Goal: Task Accomplishment & Management: Manage account settings

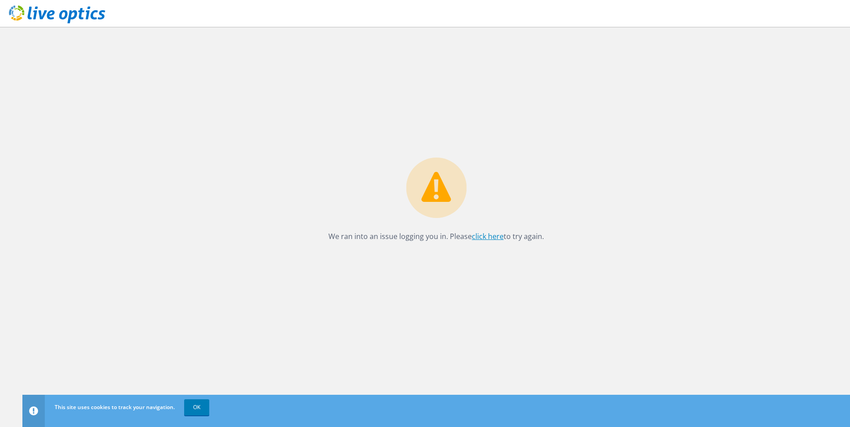
click at [489, 235] on link "click here" at bounding box center [488, 237] width 32 height 10
click at [493, 240] on link "click here" at bounding box center [488, 237] width 32 height 10
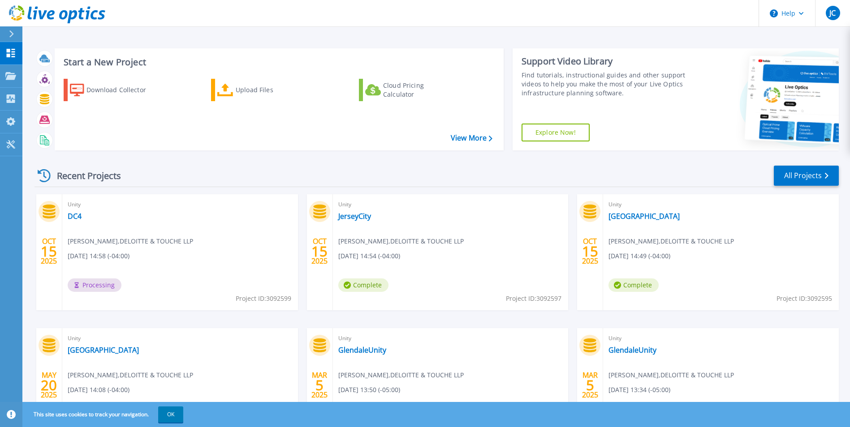
scroll to position [45, 0]
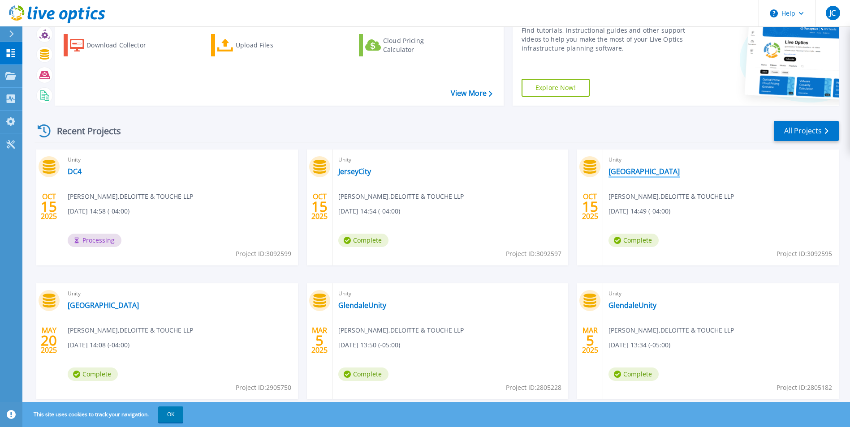
click at [626, 169] on link "[GEOGRAPHIC_DATA]" at bounding box center [643, 171] width 71 height 9
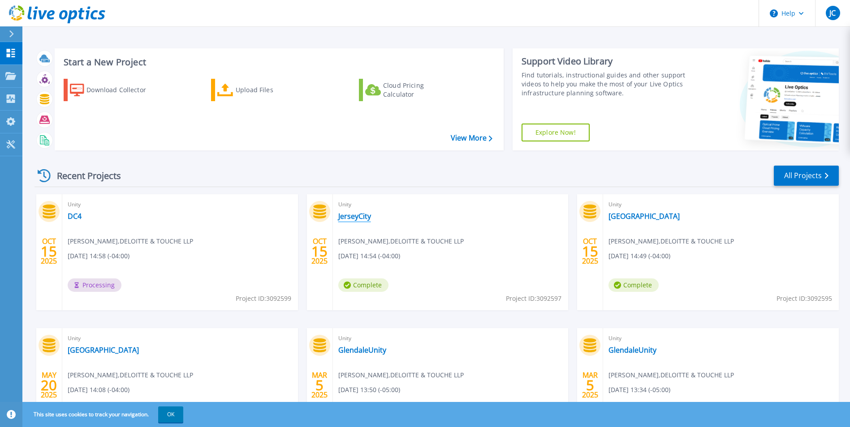
click at [353, 219] on link "JerseyCity" at bounding box center [354, 216] width 33 height 9
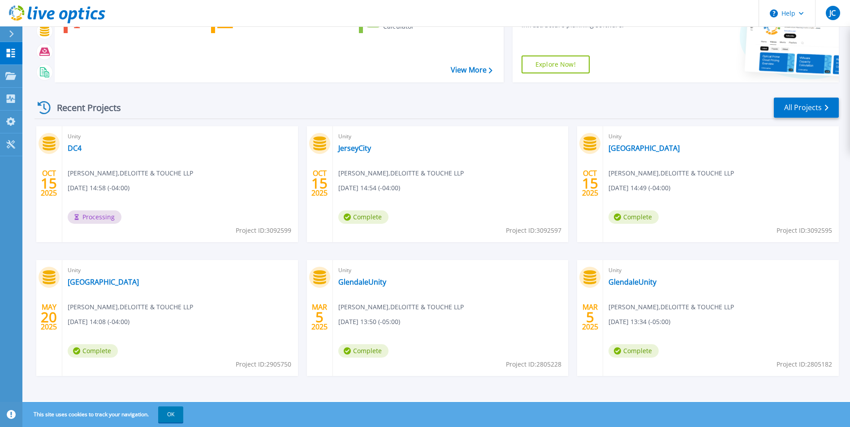
scroll to position [69, 0]
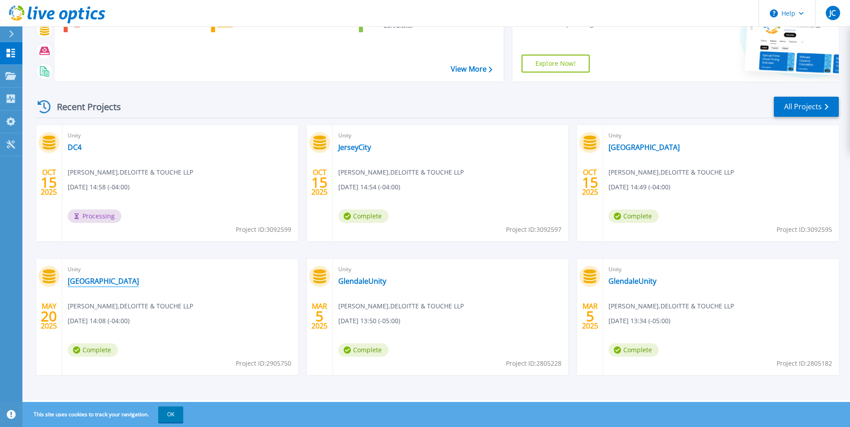
click at [92, 282] on link "[GEOGRAPHIC_DATA]" at bounding box center [103, 281] width 71 height 9
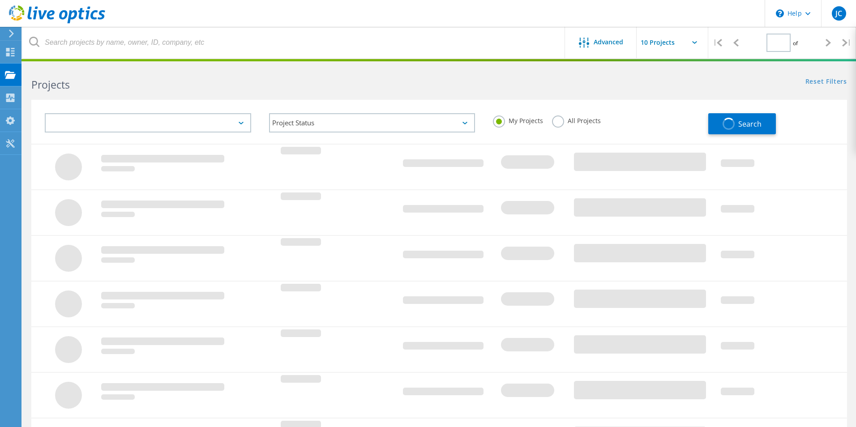
type input "1"
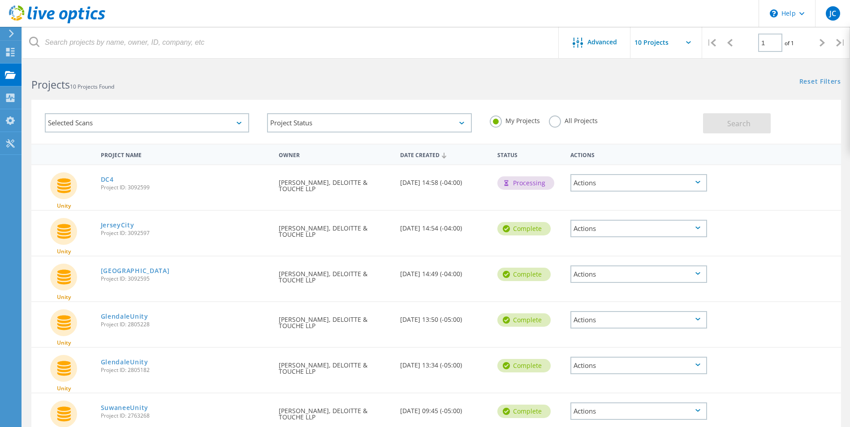
click at [682, 321] on div "Actions" at bounding box center [638, 319] width 137 height 17
click at [646, 337] on div "Delete" at bounding box center [638, 341] width 135 height 14
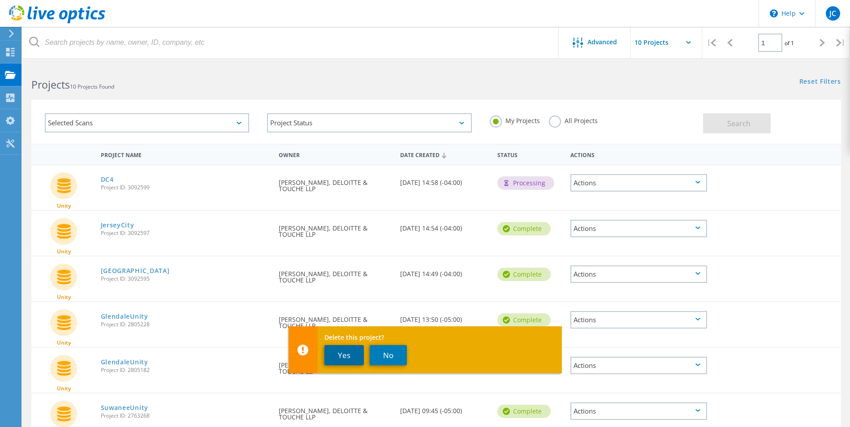
click at [352, 355] on button "Yes" at bounding box center [343, 355] width 39 height 20
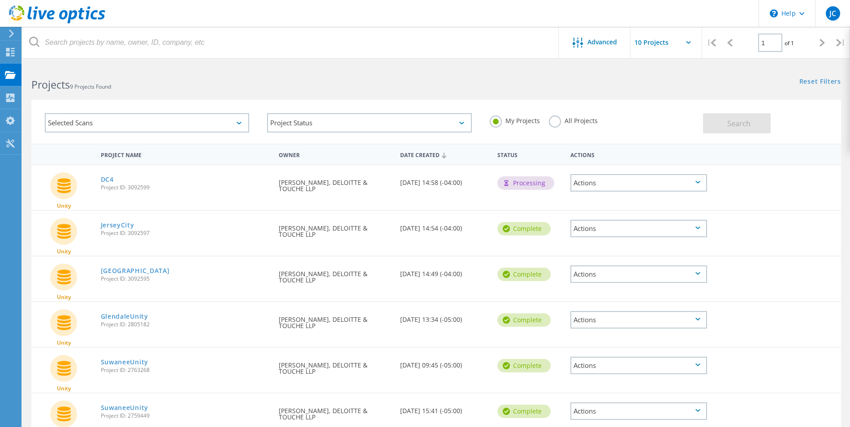
click at [697, 320] on icon at bounding box center [697, 319] width 5 height 3
click at [609, 342] on div "Delete" at bounding box center [638, 341] width 135 height 14
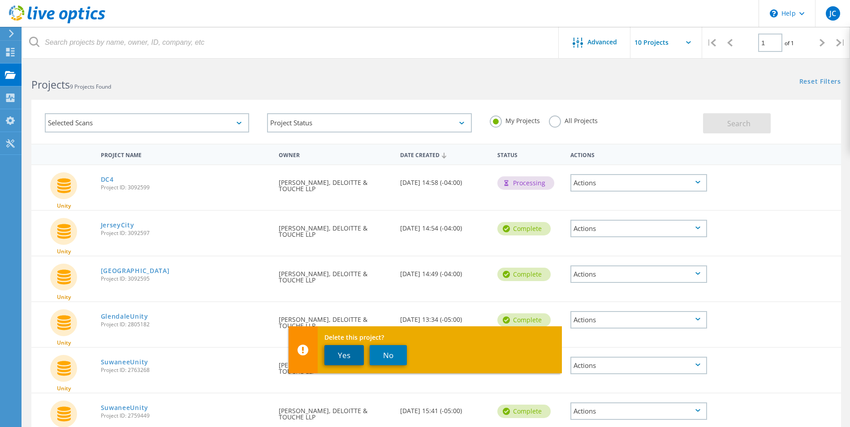
click at [337, 353] on button "Yes" at bounding box center [343, 355] width 39 height 20
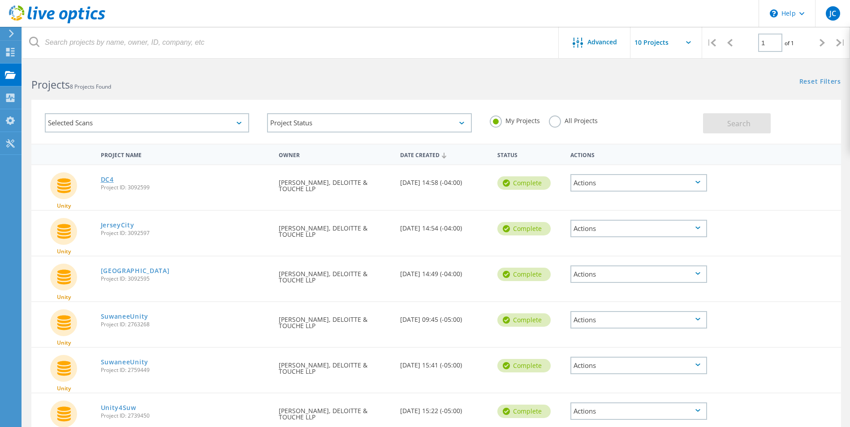
click at [108, 177] on link "DC4" at bounding box center [107, 179] width 13 height 6
